Goal: Information Seeking & Learning: Learn about a topic

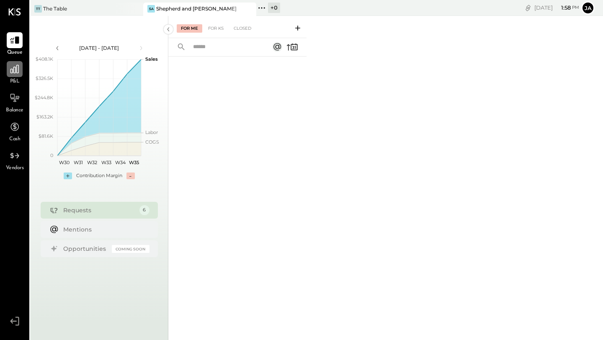
click at [17, 77] on div at bounding box center [15, 69] width 16 height 16
